Goal: Task Accomplishment & Management: Complete application form

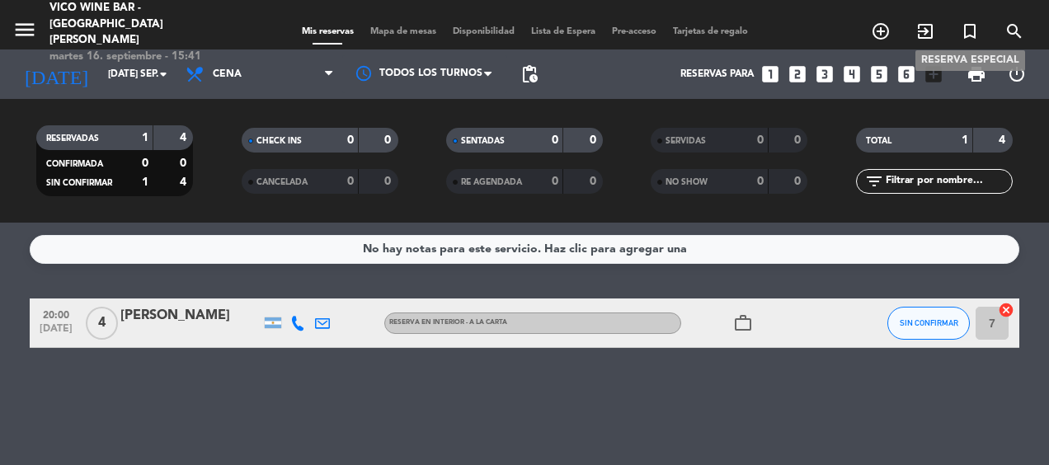
click at [973, 21] on icon "turned_in_not" at bounding box center [970, 31] width 20 height 20
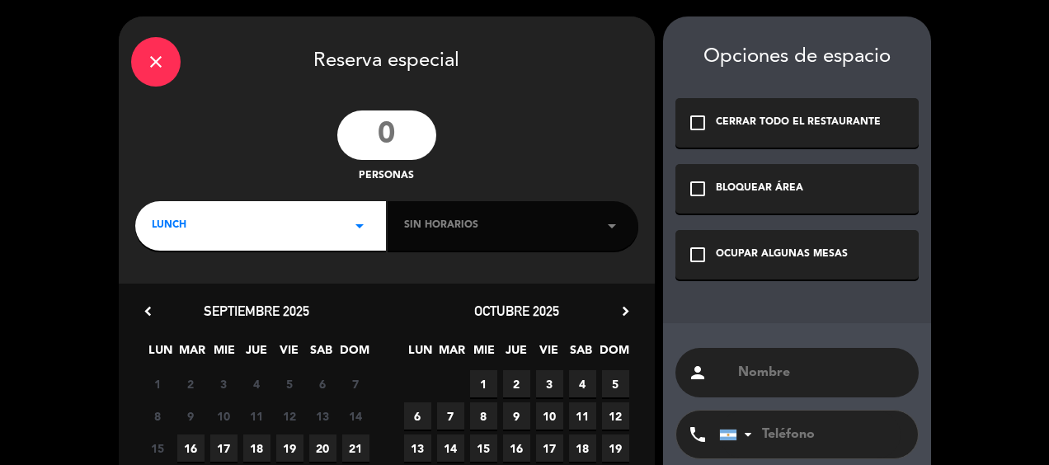
click at [400, 127] on input "number" at bounding box center [386, 135] width 99 height 49
type input "6"
click at [348, 218] on div "LUNCH arrow_drop_down" at bounding box center [260, 225] width 251 height 49
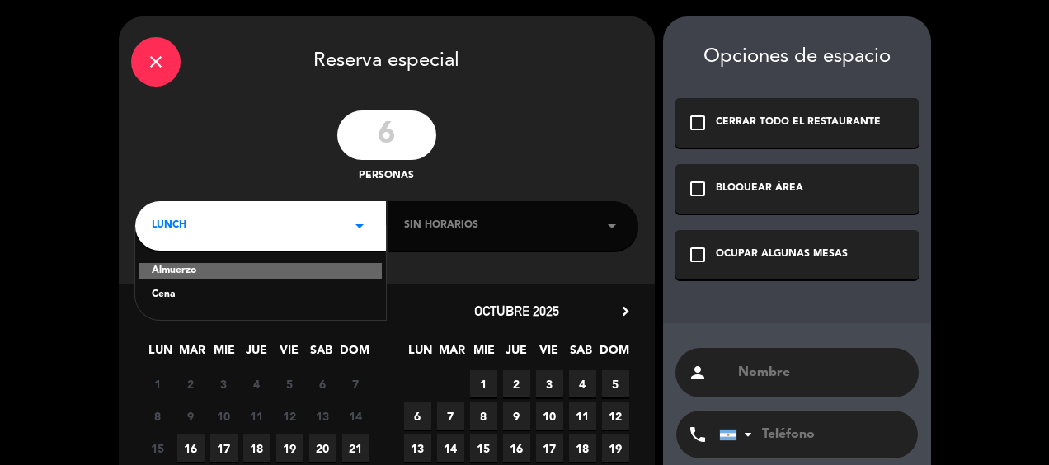
click at [235, 296] on div "Cena" at bounding box center [261, 295] width 218 height 16
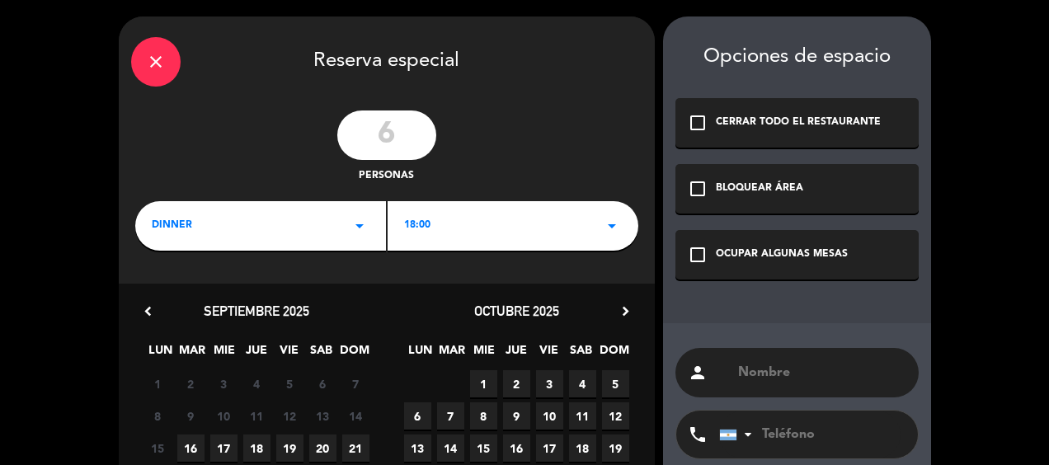
click at [228, 445] on span "17" at bounding box center [223, 448] width 27 height 27
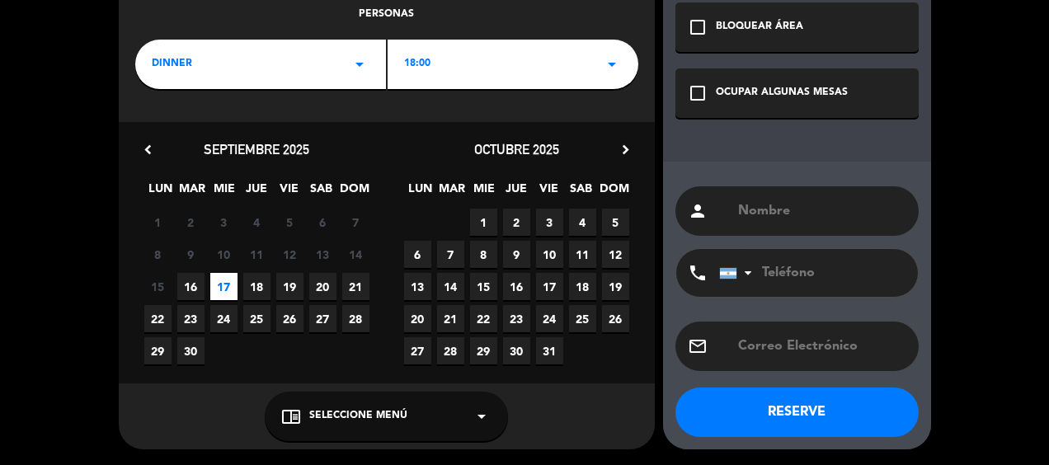
click at [346, 432] on div "chrome_reader_mode Seleccione Menú arrow_drop_down" at bounding box center [386, 416] width 243 height 49
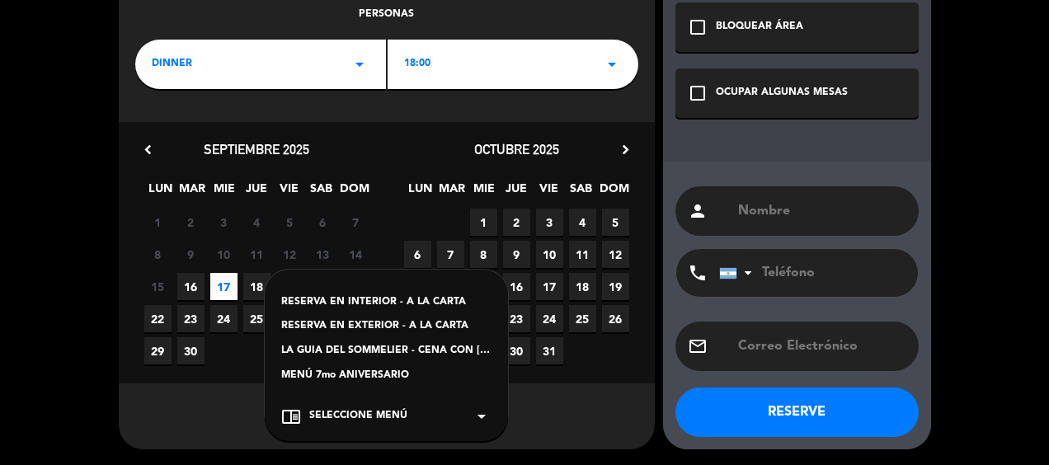
click at [427, 302] on div "RESERVA EN INTERIOR - A LA CARTA" at bounding box center [386, 302] width 210 height 16
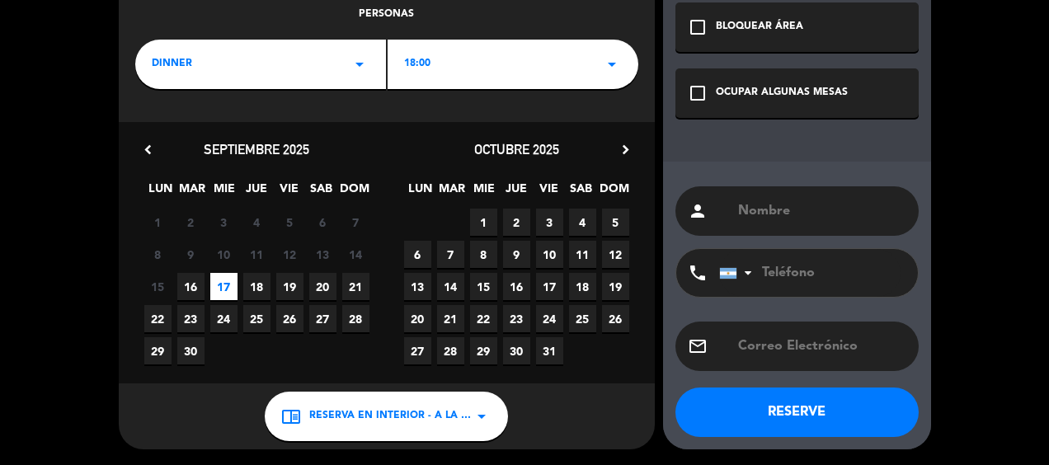
click at [789, 95] on div "OCUPAR ALGUNAS MESAS" at bounding box center [782, 93] width 132 height 16
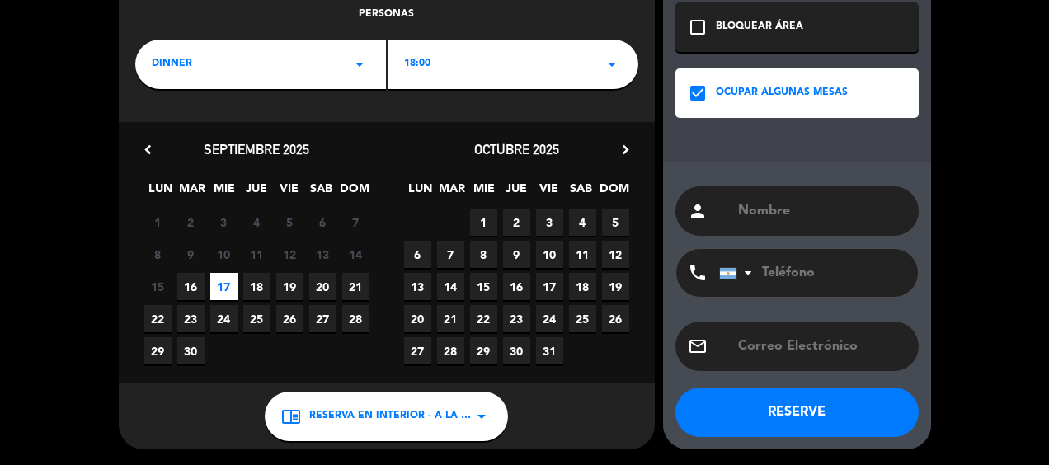
click at [751, 220] on input "text" at bounding box center [822, 211] width 170 height 23
type input "timeleft"
click at [841, 414] on button "RESERVE" at bounding box center [797, 412] width 243 height 49
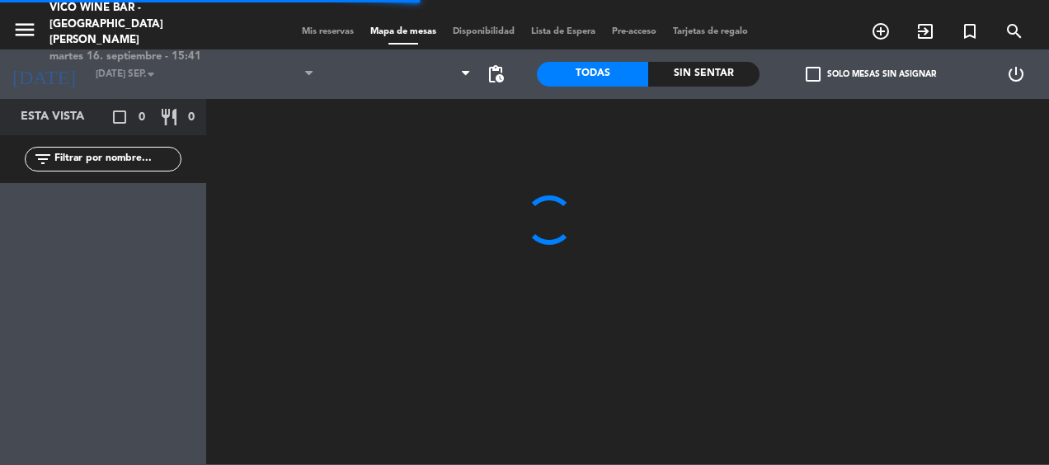
type input "mié. [DATE]"
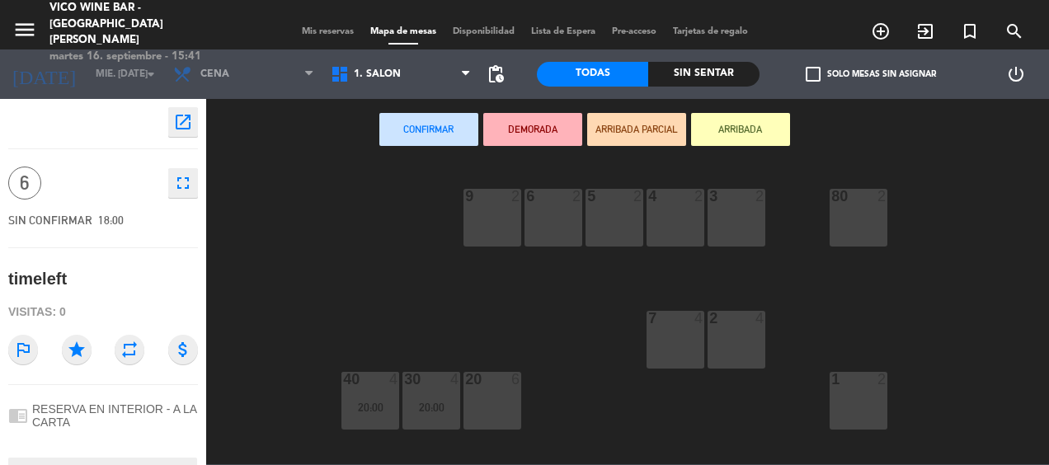
click at [516, 389] on div "20 6" at bounding box center [493, 401] width 58 height 58
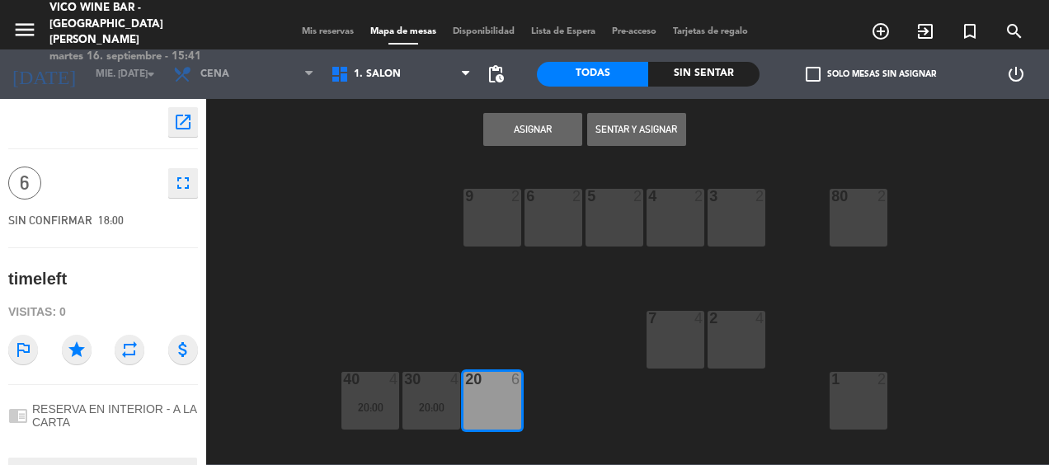
click at [507, 130] on button "Asignar" at bounding box center [532, 129] width 99 height 33
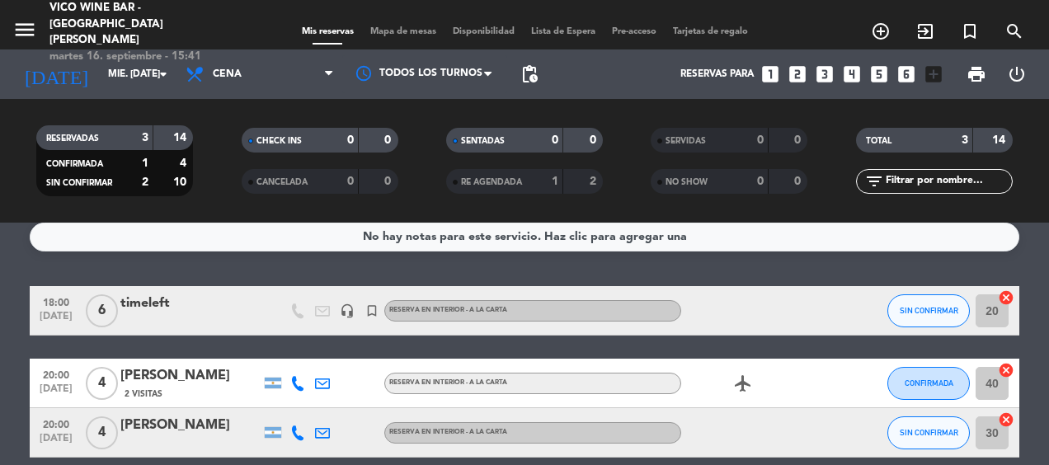
scroll to position [12, 0]
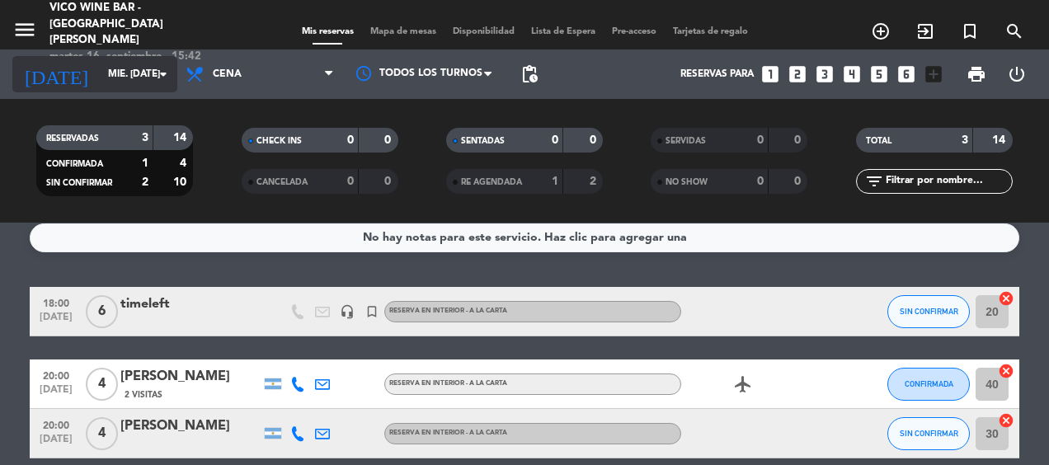
click at [102, 68] on input "mié. [DATE]" at bounding box center [165, 74] width 130 height 28
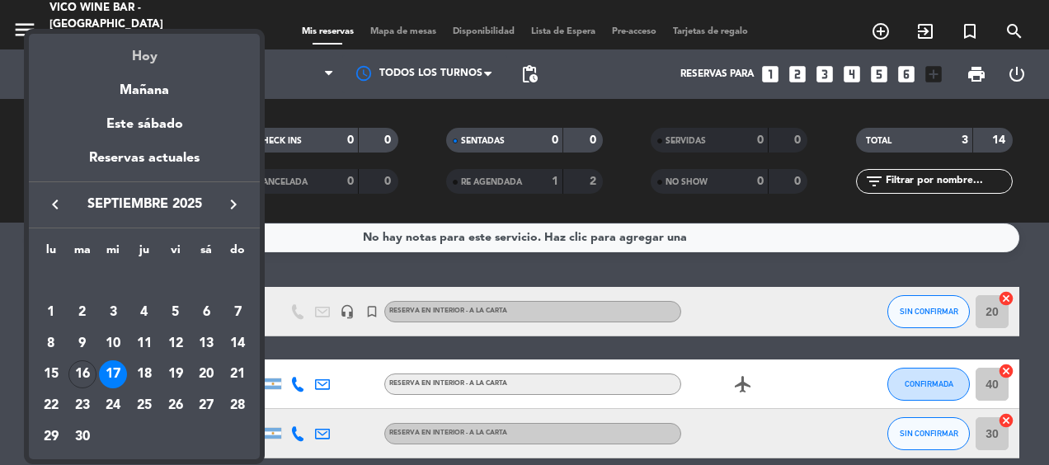
click at [140, 57] on div "Hoy" at bounding box center [144, 51] width 231 height 34
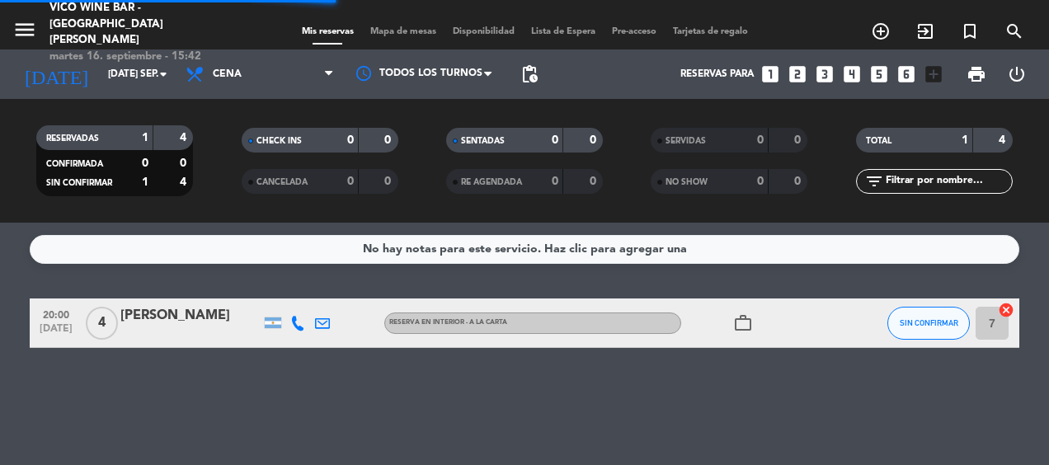
scroll to position [0, 0]
click at [140, 57] on div "[DATE] [DATE] sep. arrow_drop_down" at bounding box center [94, 74] width 165 height 36
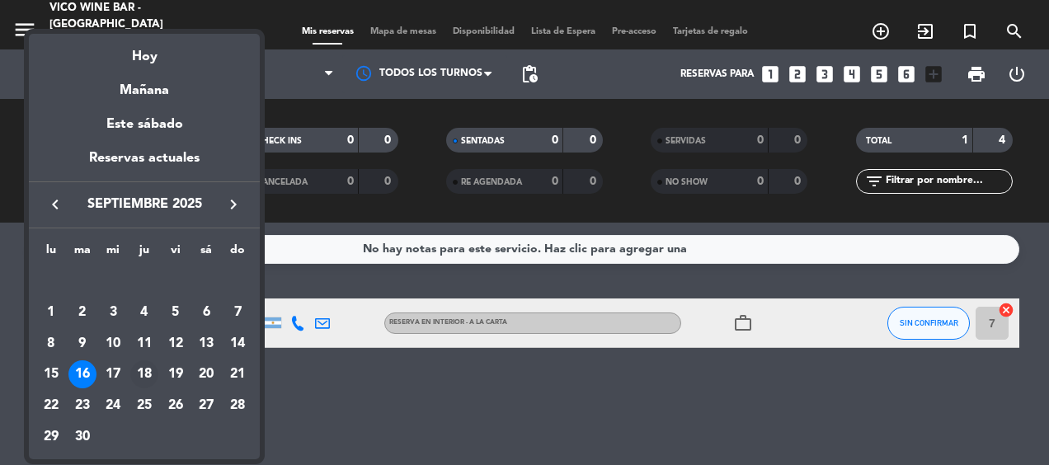
click at [145, 375] on div "18" at bounding box center [144, 374] width 28 height 28
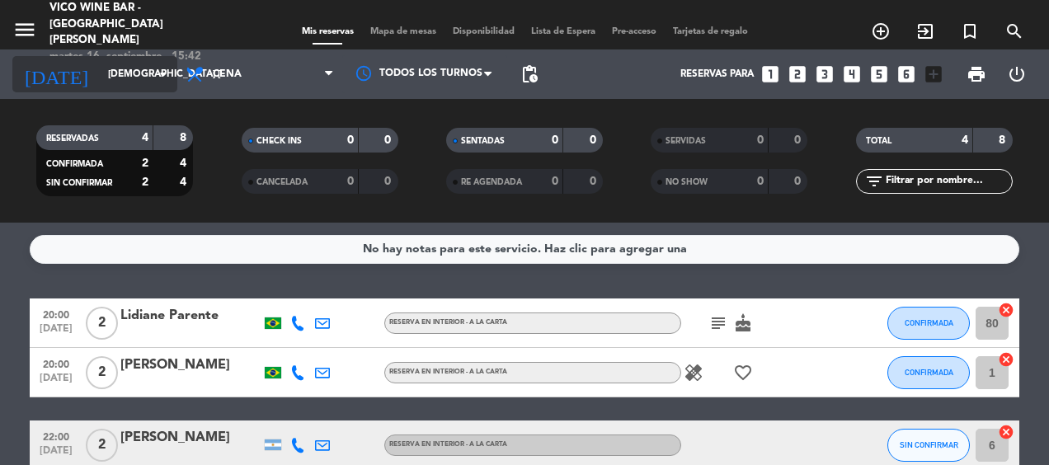
click at [149, 76] on input "[DEMOGRAPHIC_DATA] [DATE]" at bounding box center [165, 74] width 130 height 28
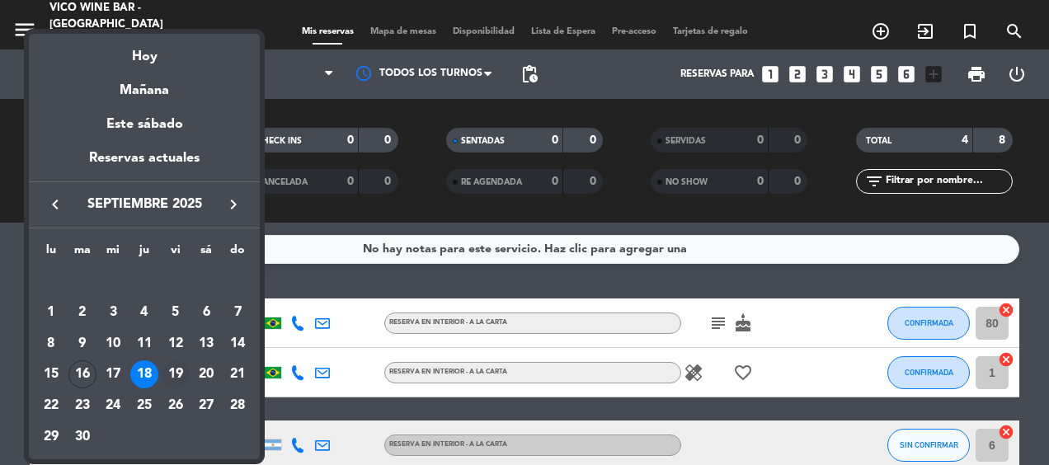
click at [173, 371] on div "19" at bounding box center [176, 374] width 28 height 28
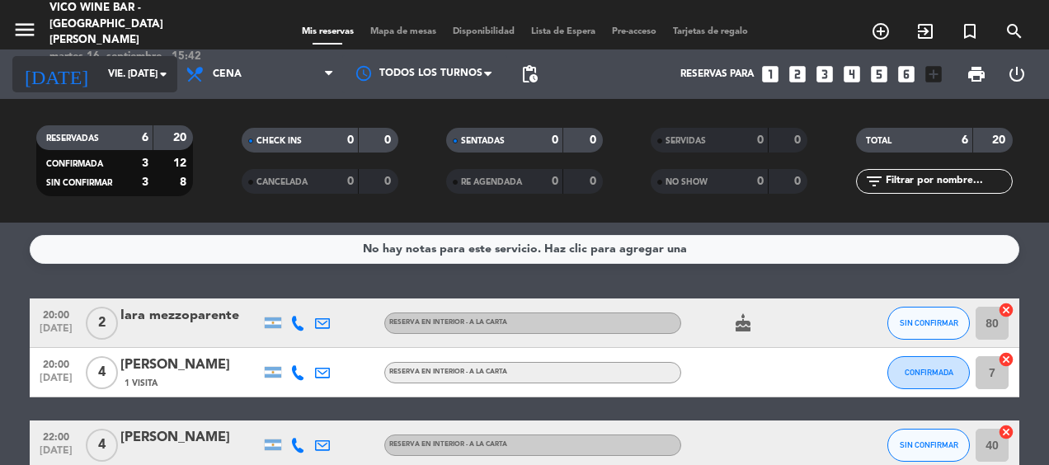
click at [139, 68] on input "vie. [DATE]" at bounding box center [165, 74] width 130 height 28
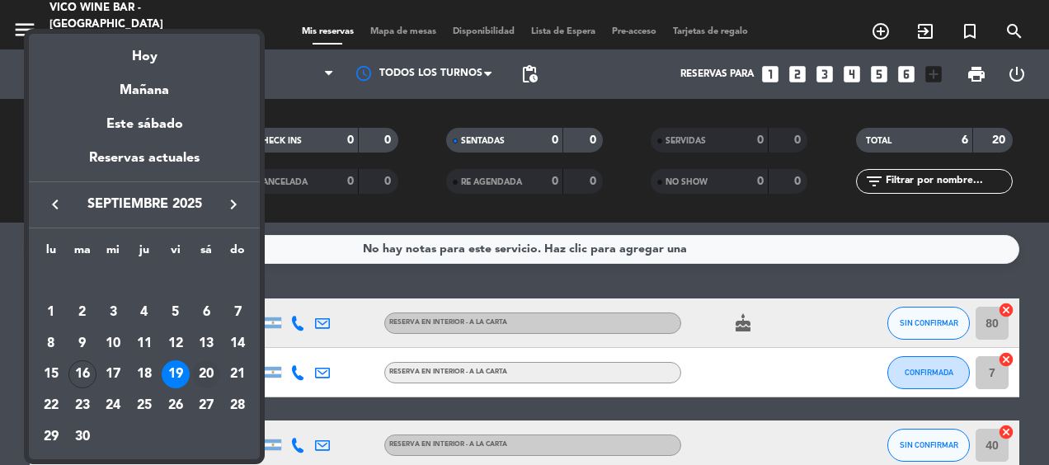
click at [206, 368] on div "20" at bounding box center [206, 374] width 28 height 28
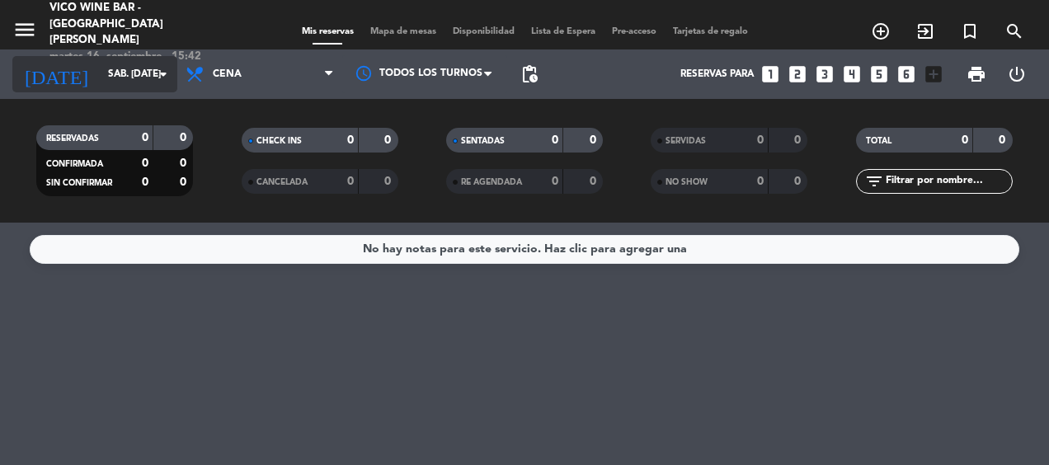
click at [144, 79] on input "sáb. [DATE]" at bounding box center [165, 74] width 130 height 28
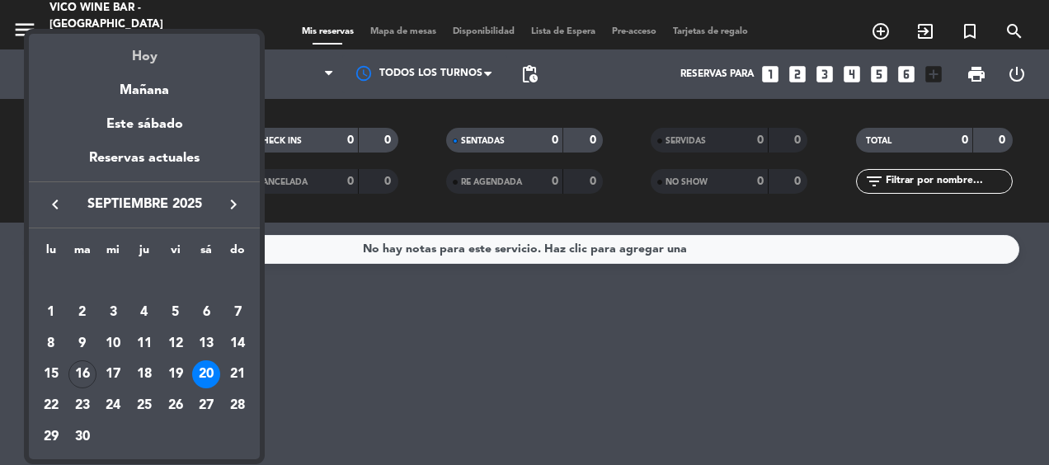
click at [149, 59] on div "Hoy" at bounding box center [144, 51] width 231 height 34
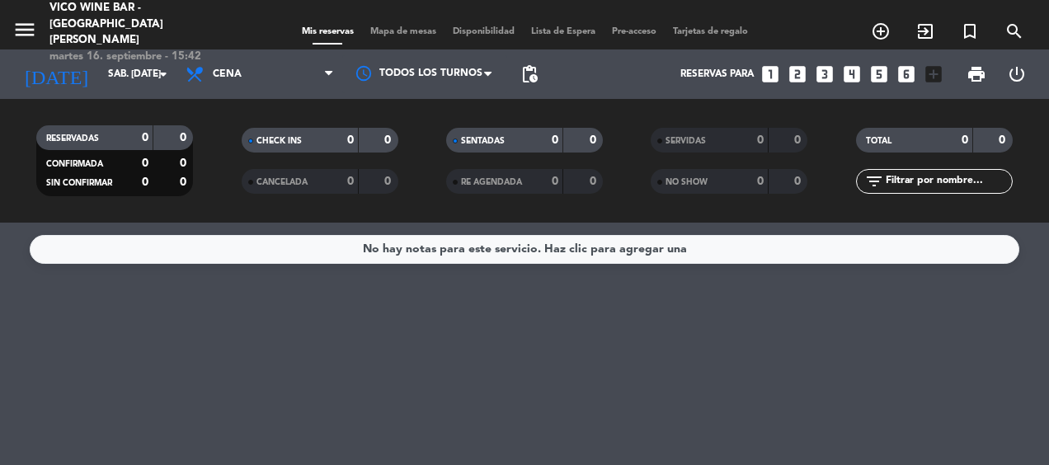
type input "[DATE] sep."
